Goal: Information Seeking & Learning: Learn about a topic

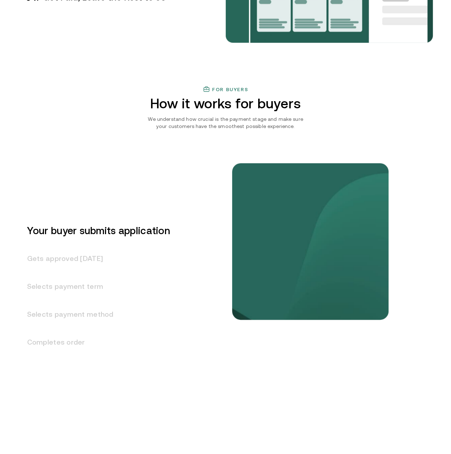
scroll to position [750, 0]
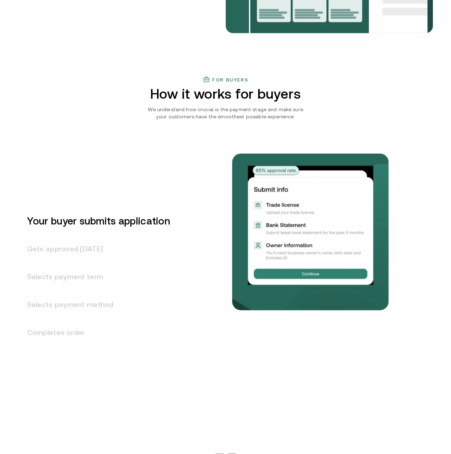
click at [230, 80] on h3 "For buyers" at bounding box center [230, 80] width 36 height 6
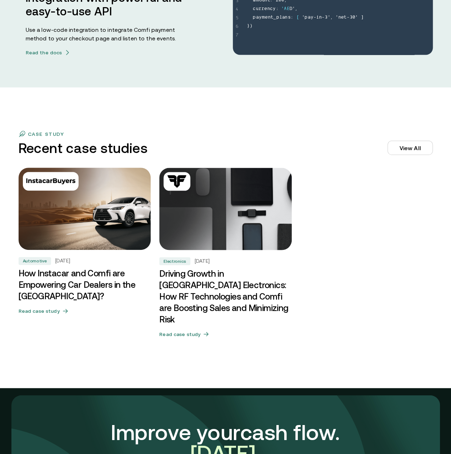
scroll to position [2035, 0]
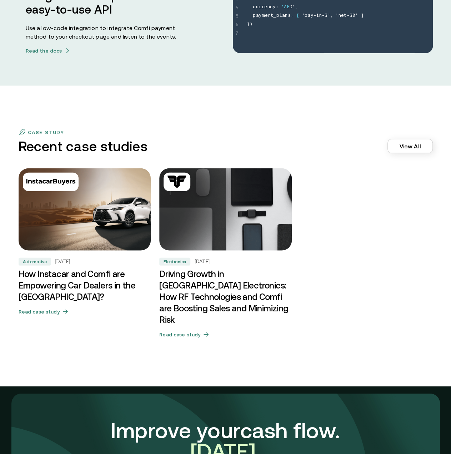
click at [420, 146] on link "View All" at bounding box center [409, 146] width 45 height 14
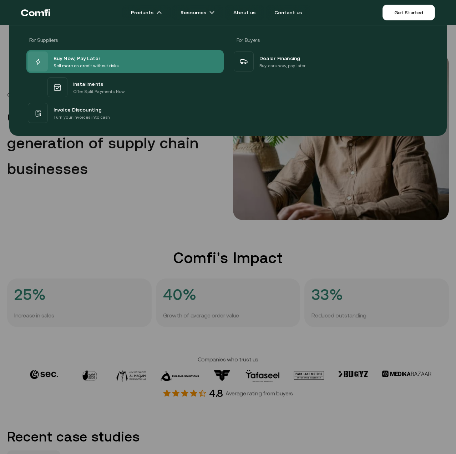
click at [55, 65] on p "Sell more on credit without risks" at bounding box center [86, 65] width 65 height 7
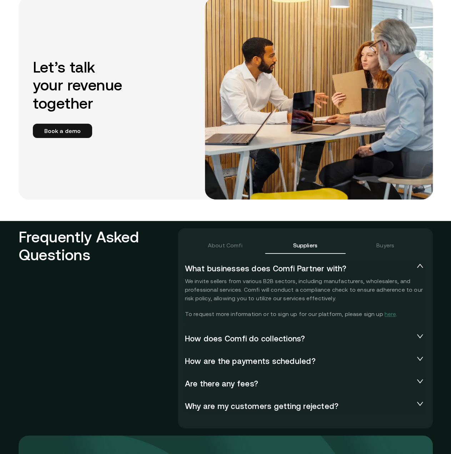
scroll to position [1464, 0]
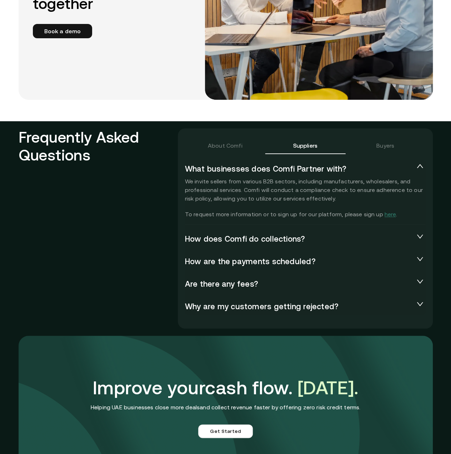
click at [377, 151] on div "Buyers" at bounding box center [385, 145] width 80 height 17
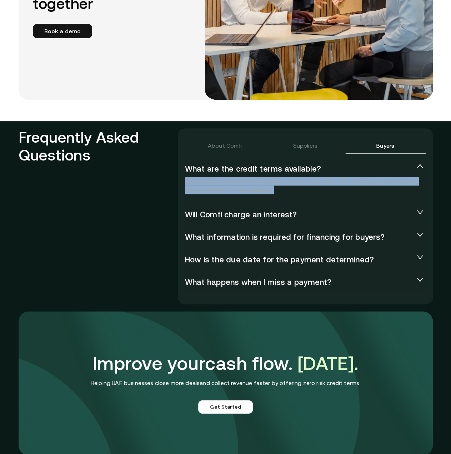
drag, startPoint x: 187, startPoint y: 178, endPoint x: 279, endPoint y: 190, distance: 92.9
click at [279, 190] on p "Comfi provides buyers with flexible payment terms of 30, 60, or 90 days, depend…" at bounding box center [305, 185] width 241 height 17
copy p "Comfi provides buyers with flexible payment terms of 30, 60, or 90 days, depend…"
